Goal: Information Seeking & Learning: Check status

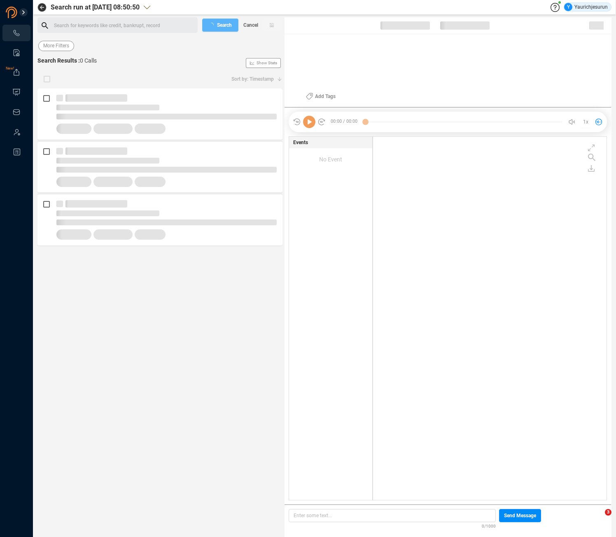
scroll to position [362, 229]
click at [51, 47] on span "Last 7 days" at bounding box center [56, 46] width 26 height 10
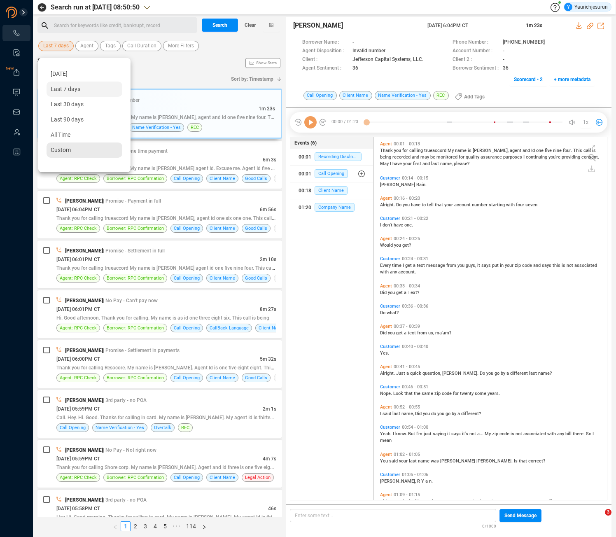
scroll to position [361, 229]
click at [64, 153] on div "Custom" at bounding box center [85, 149] width 76 height 15
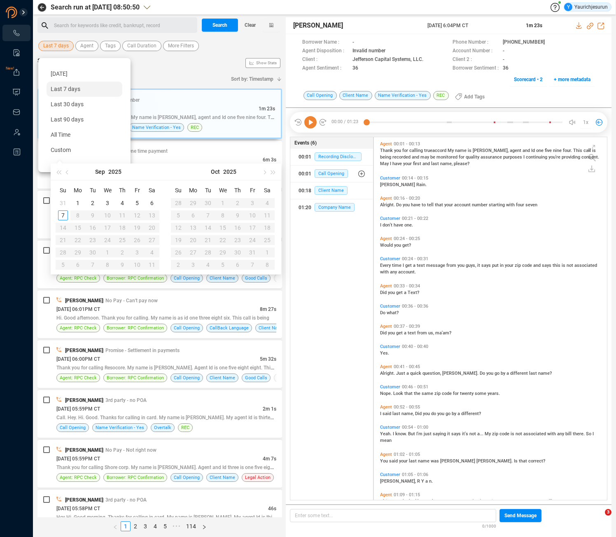
type input "[DATE]"
click at [66, 173] on button "button" at bounding box center [67, 171] width 9 height 16
type input "[DATE]"
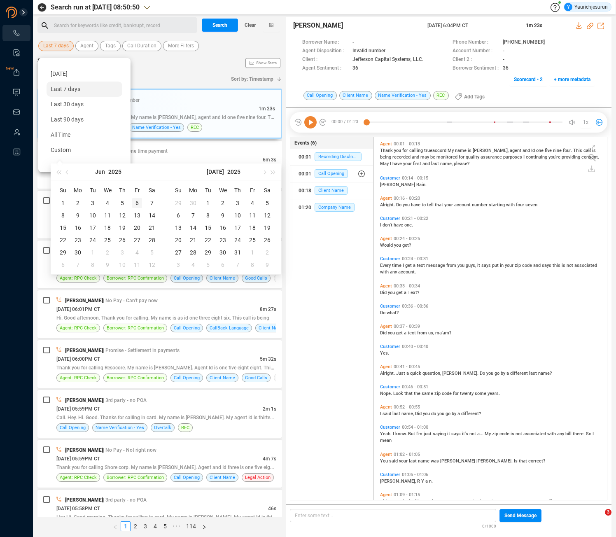
click at [138, 203] on div "6" at bounding box center [137, 203] width 10 height 10
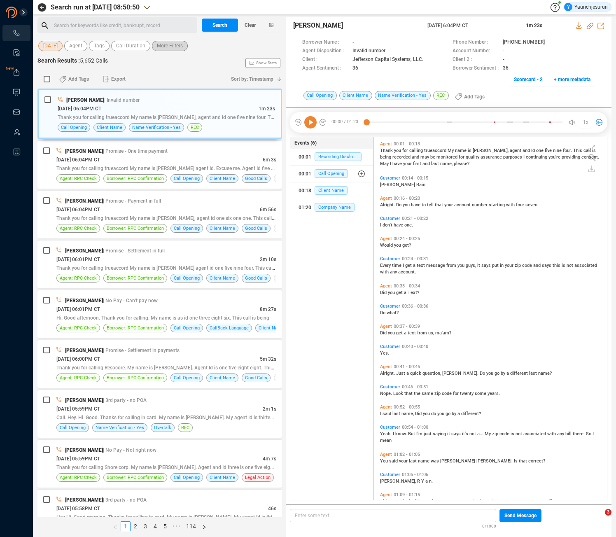
click at [168, 47] on span "More Filters" at bounding box center [170, 46] width 26 height 10
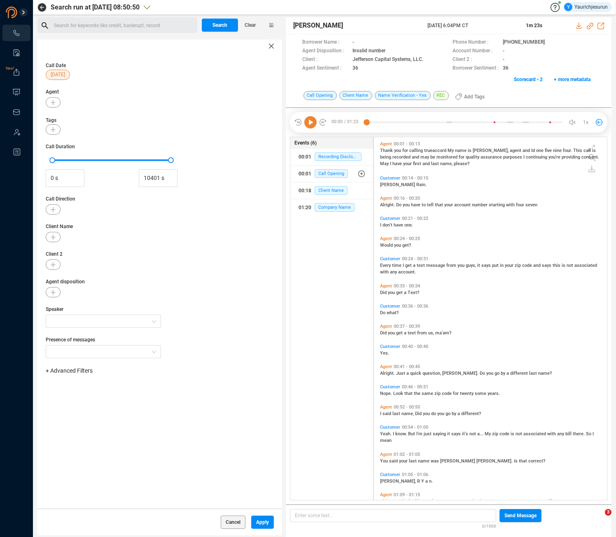
click at [88, 369] on span "+ Advanced Filters" at bounding box center [69, 370] width 47 height 7
click at [80, 438] on span "Phone Number" at bounding box center [73, 439] width 38 height 7
click at [133, 394] on div "Enter a comma separated list ﻿" at bounding box center [128, 397] width 156 height 18
click at [133, 394] on div "545185775019" at bounding box center [128, 397] width 156 height 18
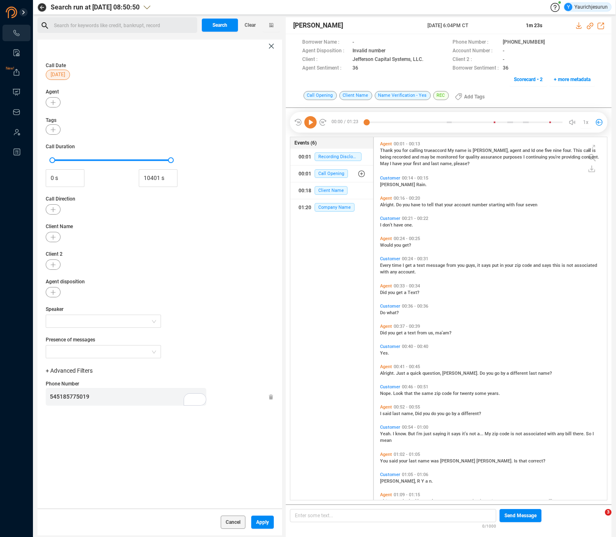
click at [86, 397] on span "545185775019" at bounding box center [70, 396] width 40 height 7
click at [256, 522] on span "Apply" at bounding box center [262, 522] width 13 height 13
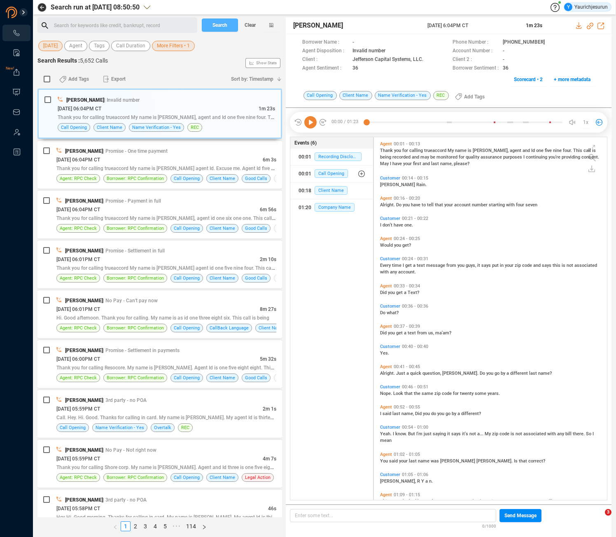
click at [213, 24] on span "Search" at bounding box center [219, 25] width 15 height 13
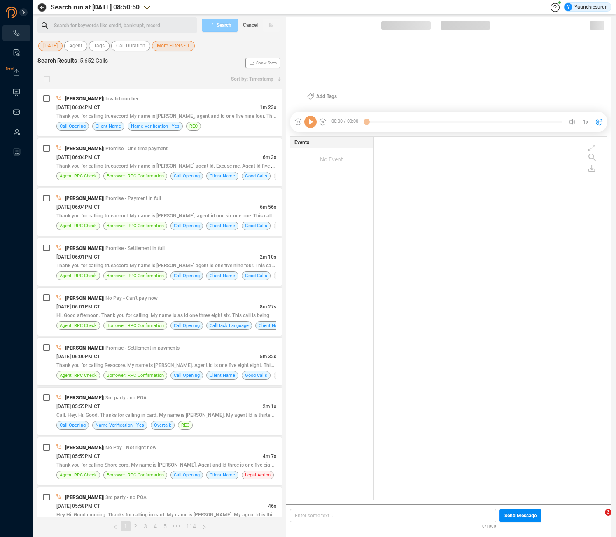
scroll to position [362, 229]
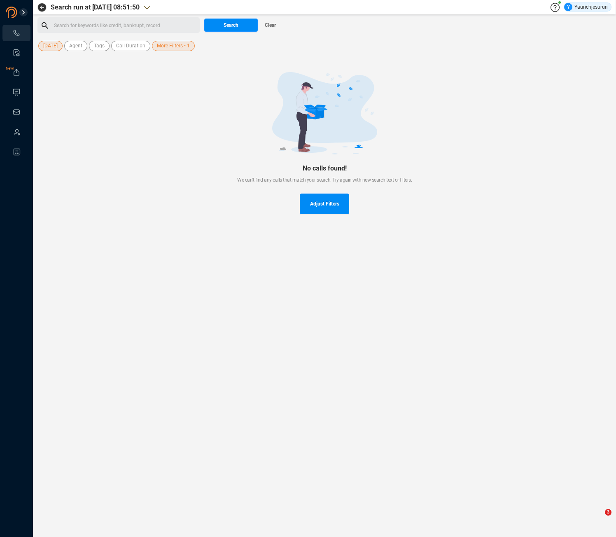
click at [51, 46] on span "[DATE]" at bounding box center [50, 46] width 14 height 10
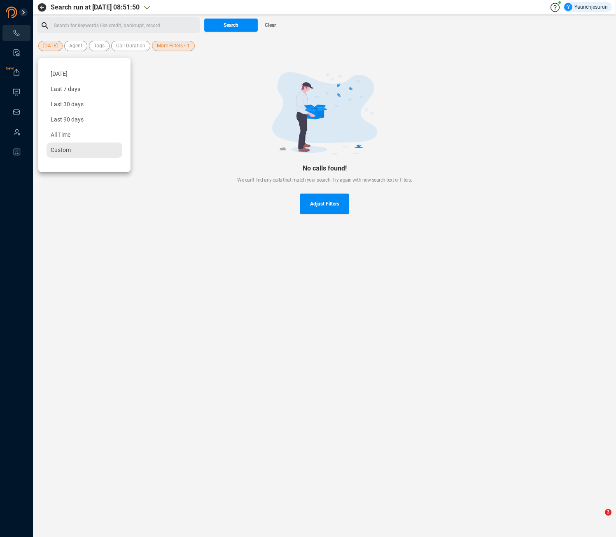
click at [64, 149] on span "Custom" at bounding box center [61, 150] width 20 height 7
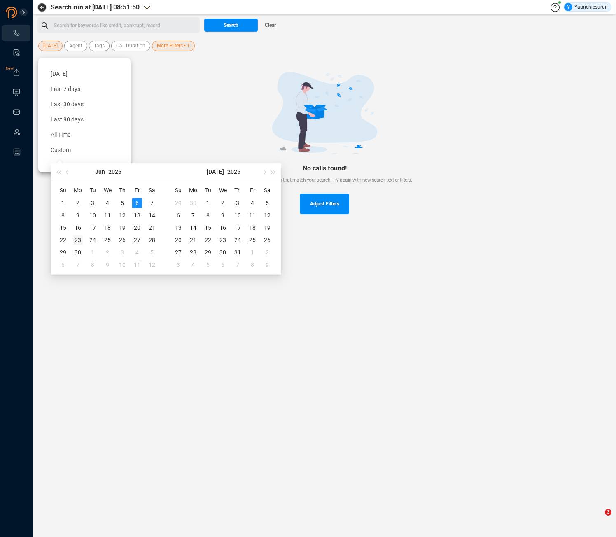
type input "[DATE]"
click at [79, 241] on div "23" at bounding box center [78, 240] width 10 height 10
click at [77, 238] on div "23" at bounding box center [78, 240] width 10 height 10
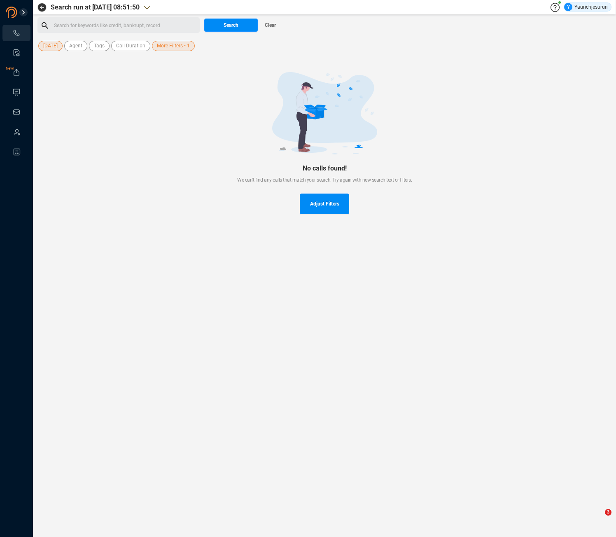
click at [127, 124] on div at bounding box center [325, 113] width 548 height 82
click at [235, 26] on span "Search" at bounding box center [231, 25] width 15 height 13
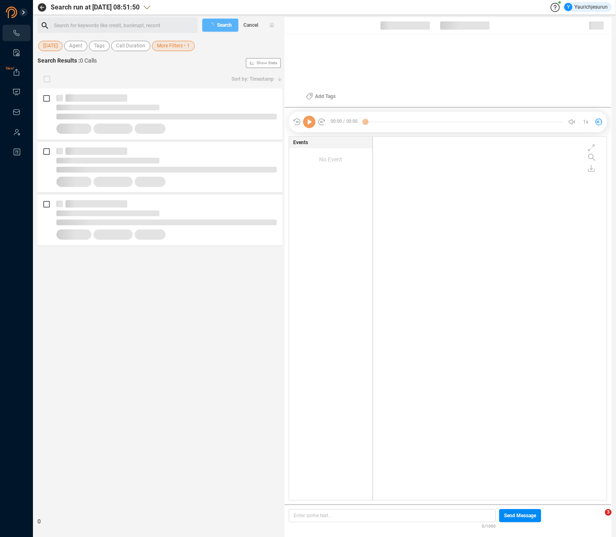
scroll to position [362, 229]
checkbox input "true"
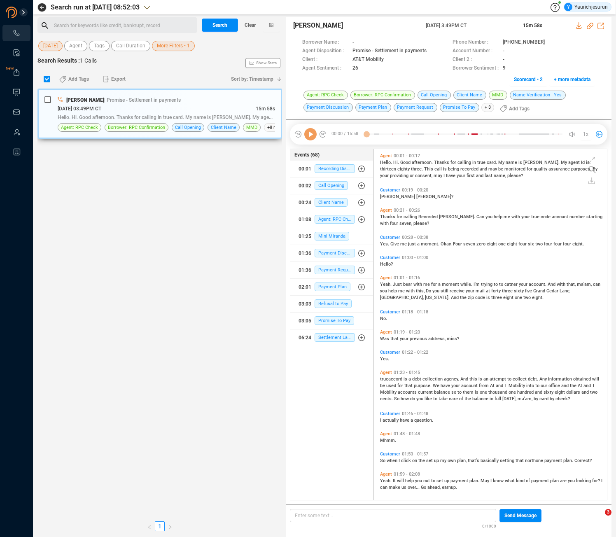
scroll to position [349, 229]
click at [177, 106] on div "[DATE] 03:49PM CT" at bounding box center [157, 108] width 198 height 9
click at [576, 26] on icon at bounding box center [579, 25] width 7 height 7
click at [52, 48] on span "[DATE]" at bounding box center [50, 46] width 14 height 10
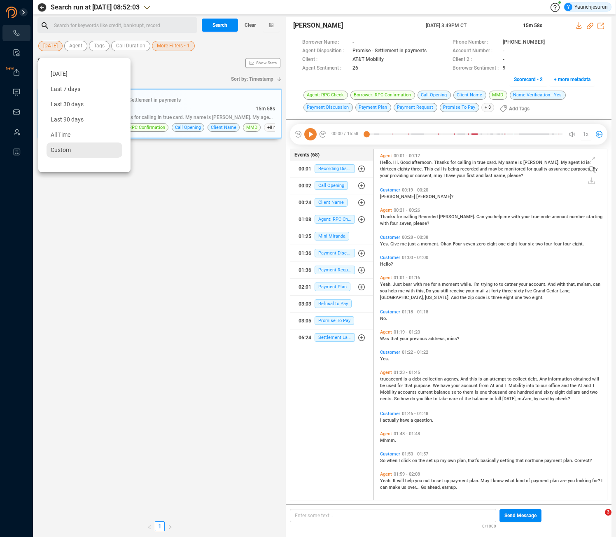
click at [79, 152] on div "Custom" at bounding box center [85, 149] width 76 height 15
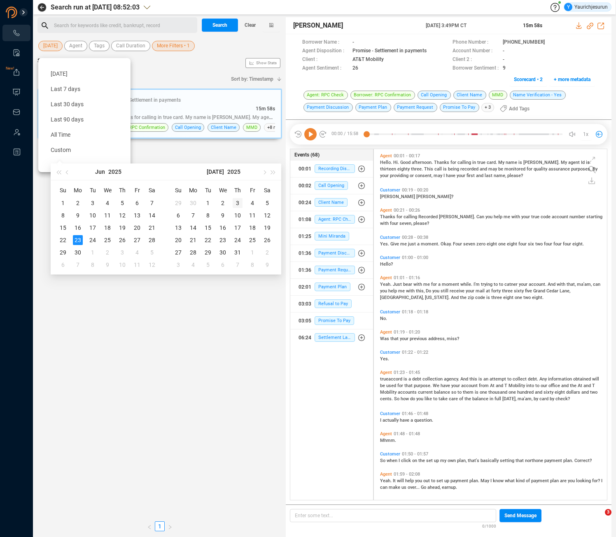
type input "[DATE]"
click at [237, 201] on div "3" at bounding box center [238, 203] width 10 height 10
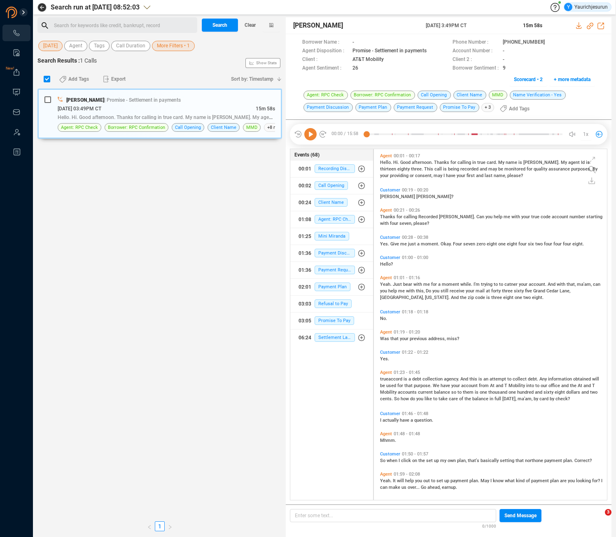
click at [171, 49] on span "More Filters • 1" at bounding box center [173, 46] width 33 height 10
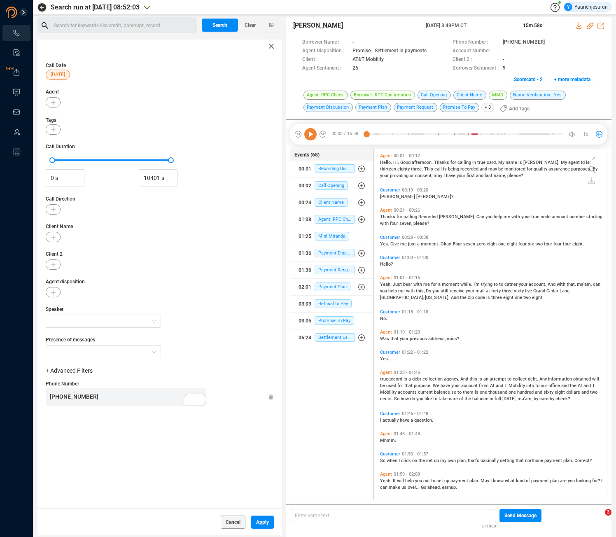
click at [66, 396] on span "[PHONE_NUMBER]" at bounding box center [74, 396] width 49 height 7
click at [255, 519] on button "Apply" at bounding box center [262, 522] width 23 height 13
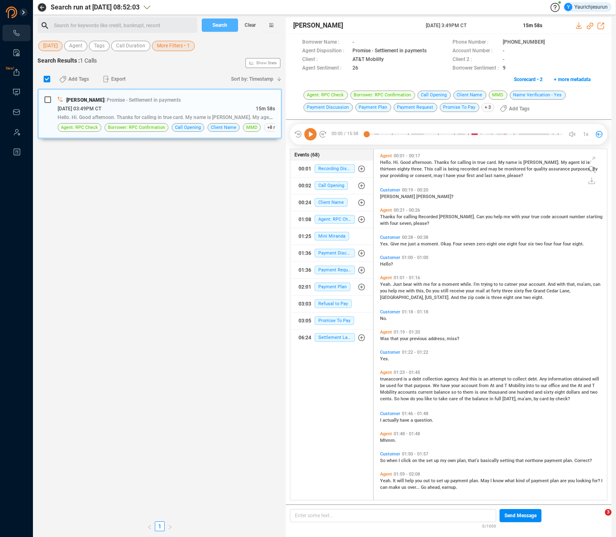
click at [216, 23] on span "Search" at bounding box center [219, 25] width 15 height 13
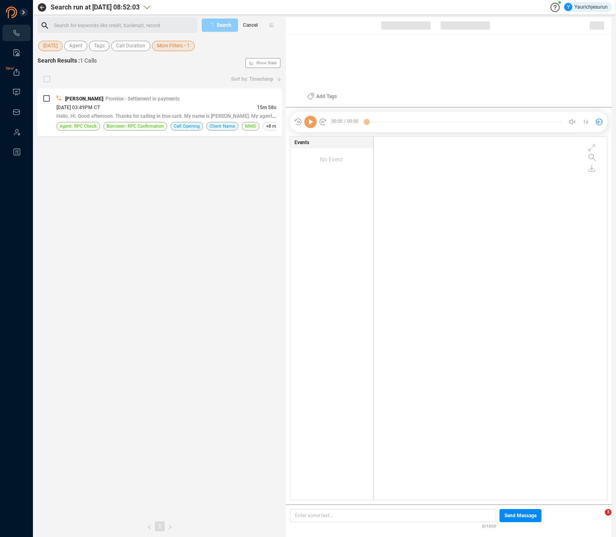
scroll to position [362, 229]
checkbox input "true"
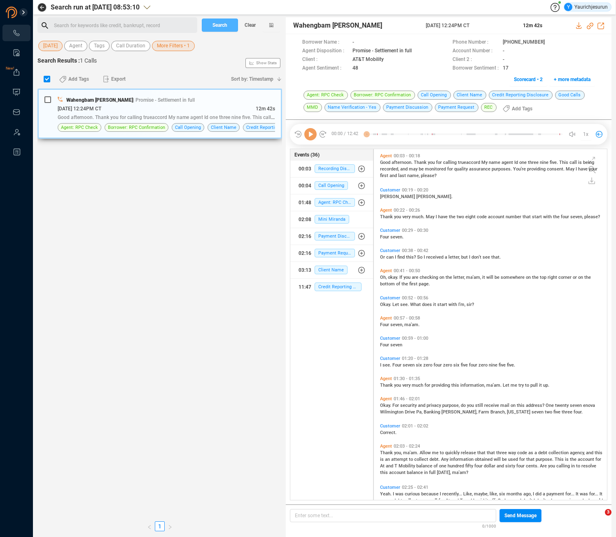
scroll to position [349, 229]
click at [157, 109] on div "[DATE] 12:24PM CT" at bounding box center [157, 108] width 198 height 9
click at [16, 96] on link at bounding box center [16, 92] width 8 height 8
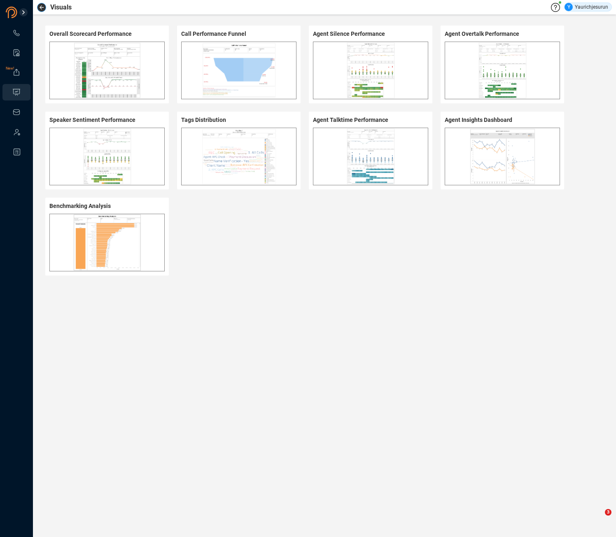
click at [44, 7] on button "button" at bounding box center [41, 7] width 9 height 9
click at [17, 37] on link at bounding box center [16, 33] width 8 height 8
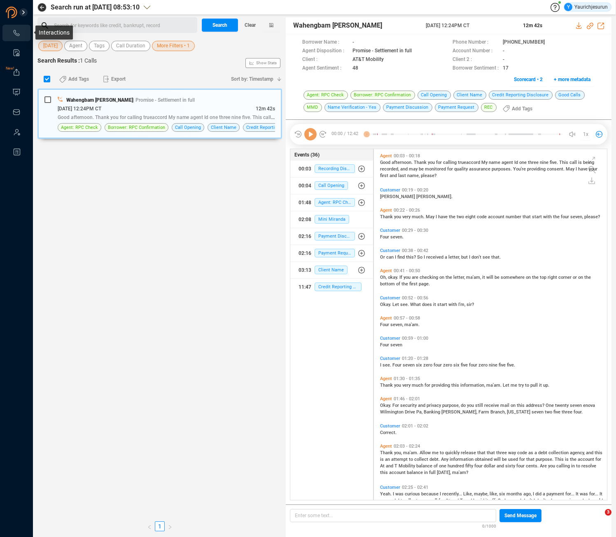
scroll to position [349, 229]
click at [237, 107] on div "[DATE] 12:24PM CT" at bounding box center [157, 108] width 198 height 9
click at [577, 26] on icon at bounding box center [579, 25] width 7 height 7
click at [170, 44] on span "More Filters • 1" at bounding box center [173, 46] width 33 height 10
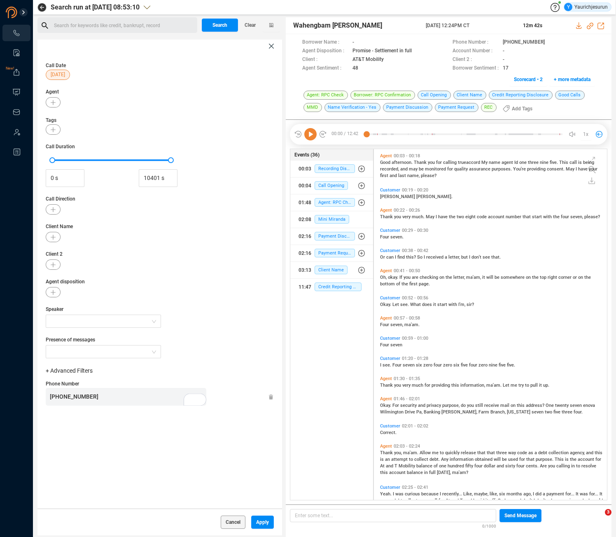
click at [52, 77] on span "[DATE]" at bounding box center [58, 75] width 14 height 10
click at [67, 172] on span "Custom" at bounding box center [68, 170] width 20 height 7
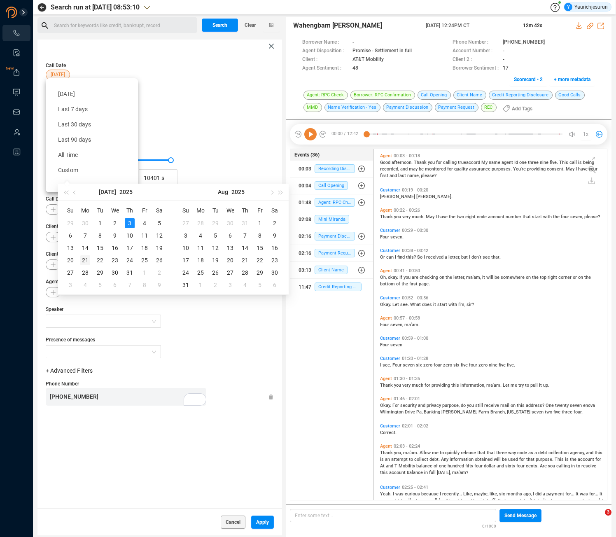
type input "[DATE]"
click at [87, 259] on div "21" at bounding box center [85, 260] width 10 height 10
click at [86, 259] on div "21" at bounding box center [85, 260] width 10 height 10
click at [84, 260] on div "21" at bounding box center [85, 260] width 10 height 10
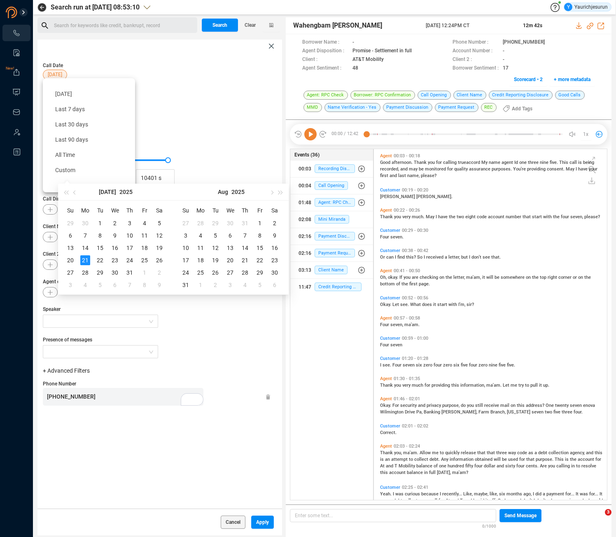
click at [84, 260] on div "21" at bounding box center [85, 260] width 10 height 10
type input "[DATE]"
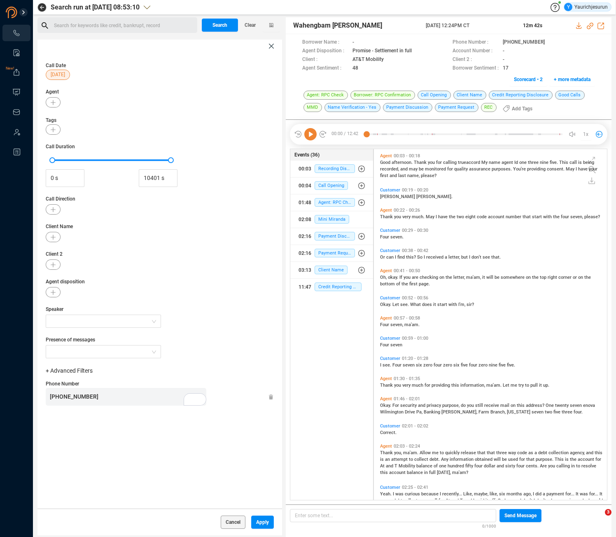
scroll to position [0, 0]
click at [211, 131] on div at bounding box center [160, 129] width 228 height 10
click at [142, 401] on div "[PHONE_NUMBER]" at bounding box center [128, 397] width 156 height 18
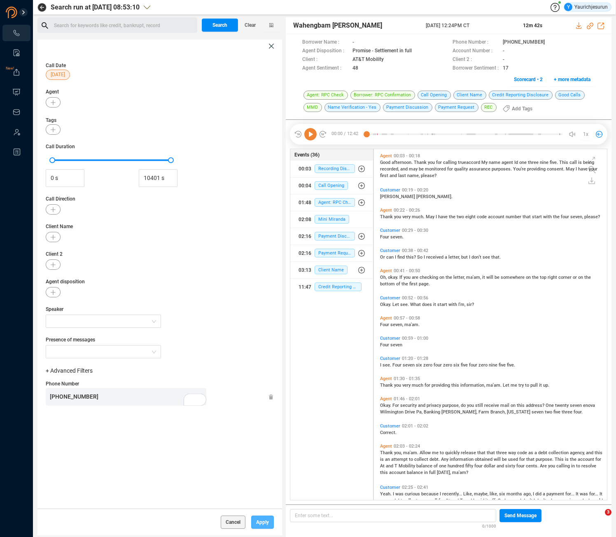
click at [259, 522] on span "Apply" at bounding box center [262, 522] width 13 height 13
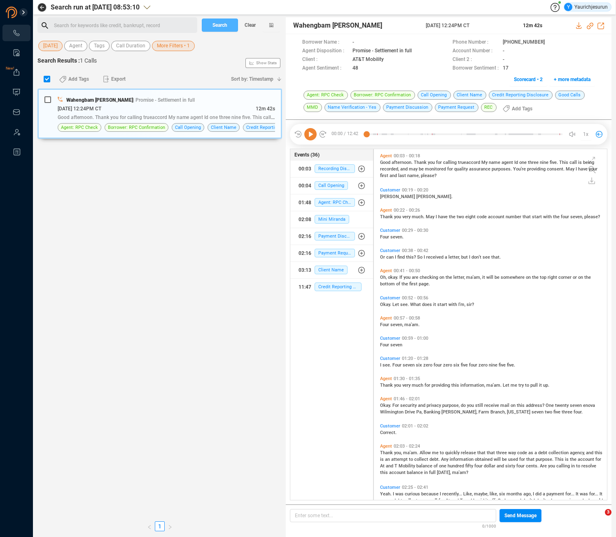
click at [215, 23] on span "Search" at bounding box center [219, 25] width 15 height 13
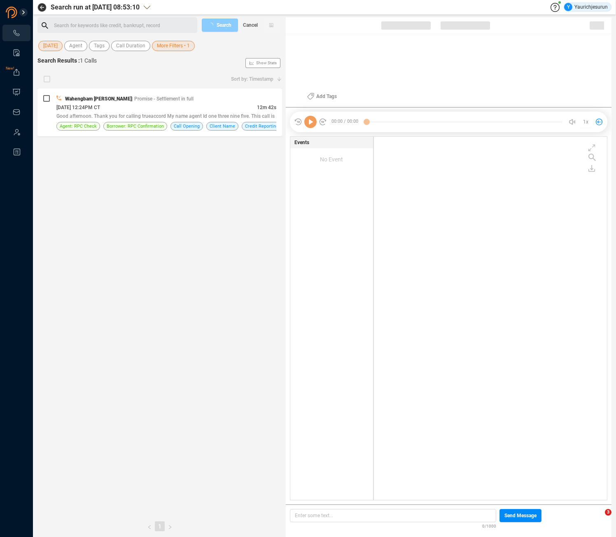
scroll to position [362, 229]
checkbox input "true"
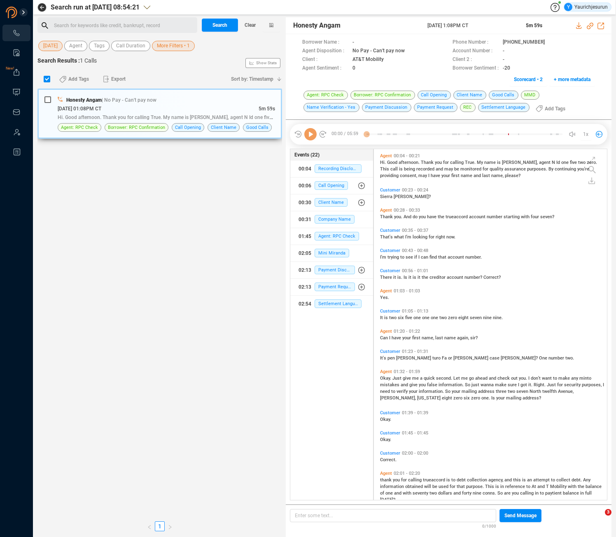
scroll to position [349, 229]
click at [157, 110] on div "[DATE] 01:08PM CT" at bounding box center [158, 108] width 201 height 9
click at [46, 100] on input "checkbox" at bounding box center [47, 99] width 7 height 7
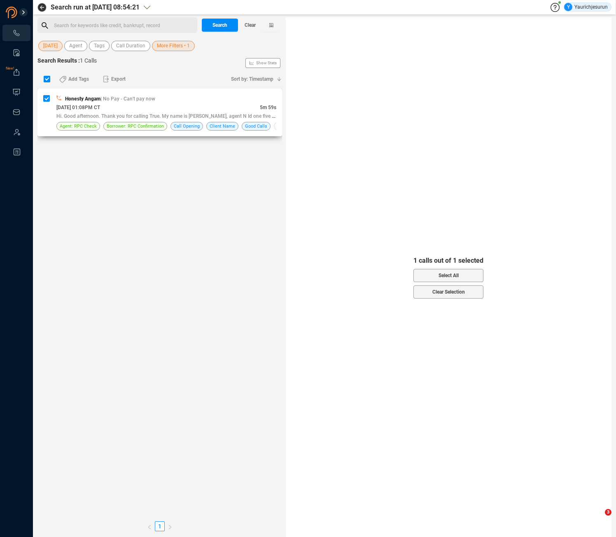
click at [196, 96] on div "Honesty Angam | No Pay - Can't pay now" at bounding box center [166, 98] width 220 height 9
checkbox input "false"
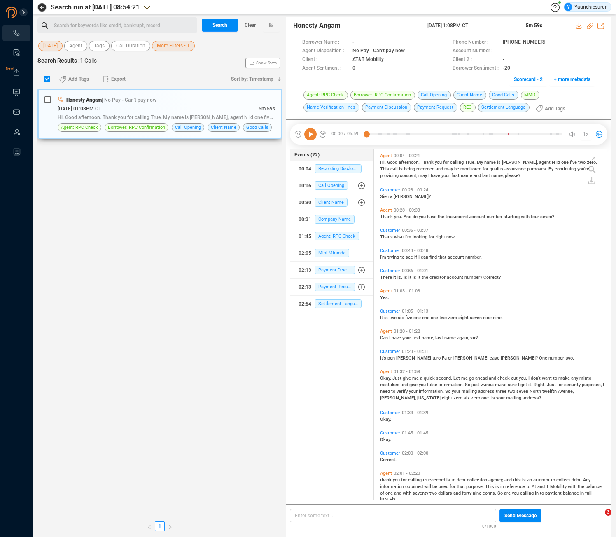
click at [80, 98] on span "Honesty Angam" at bounding box center [83, 100] width 35 height 6
click at [578, 26] on icon at bounding box center [578, 25] width 5 height 7
